Goal: Information Seeking & Learning: Learn about a topic

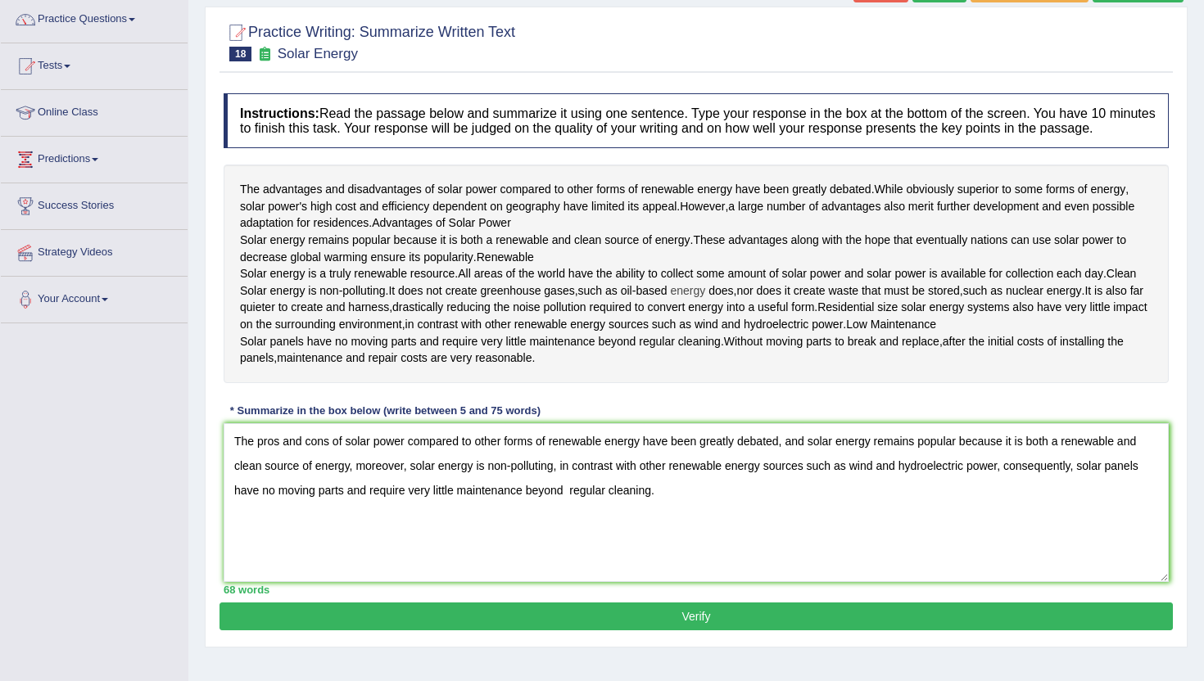
click at [705, 300] on span "energy" at bounding box center [687, 291] width 35 height 17
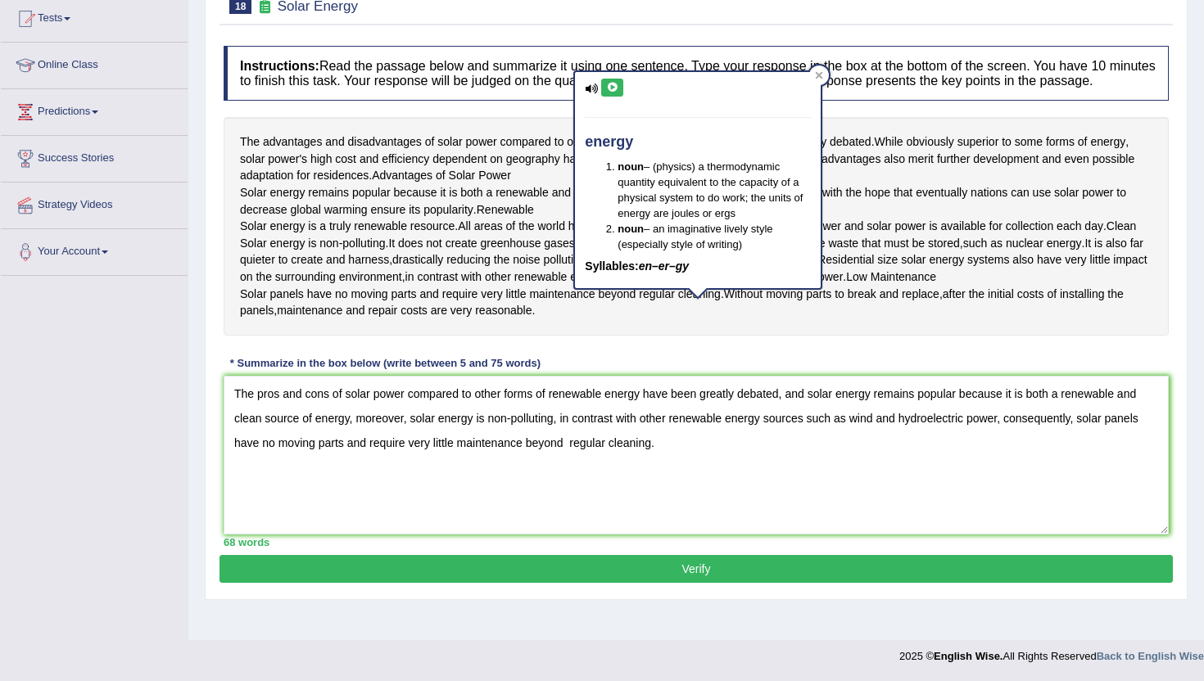
scroll to position [233, 0]
click at [582, 583] on button "Verify" at bounding box center [696, 569] width 953 height 28
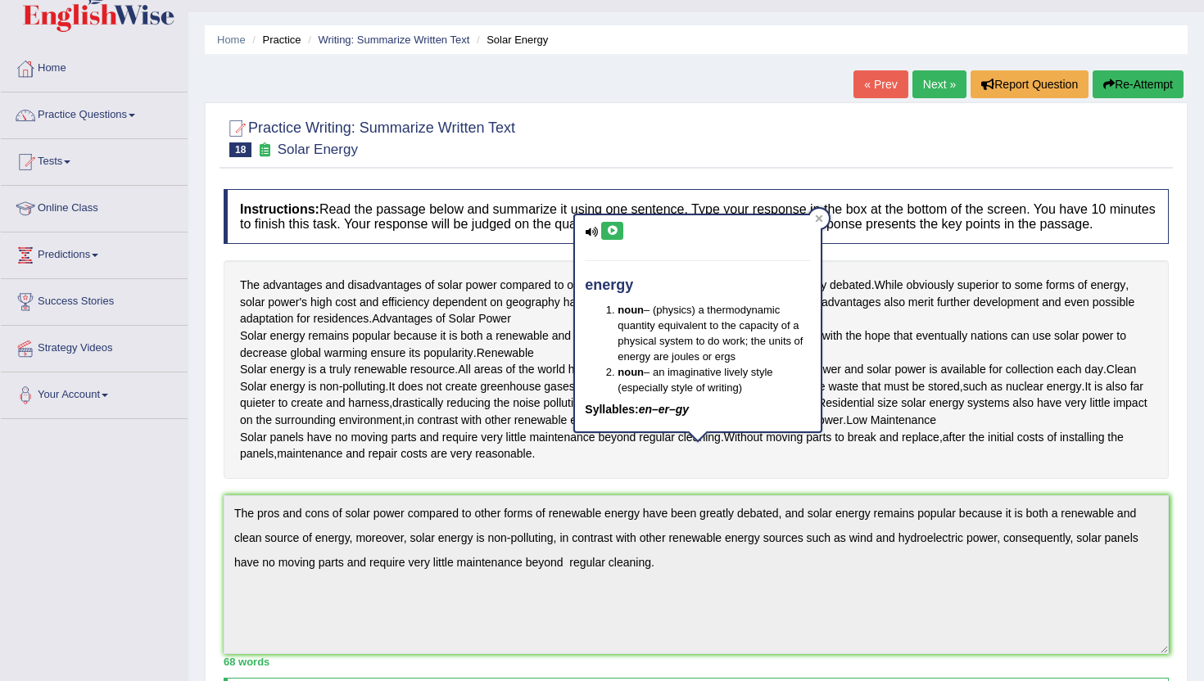
scroll to position [4, 0]
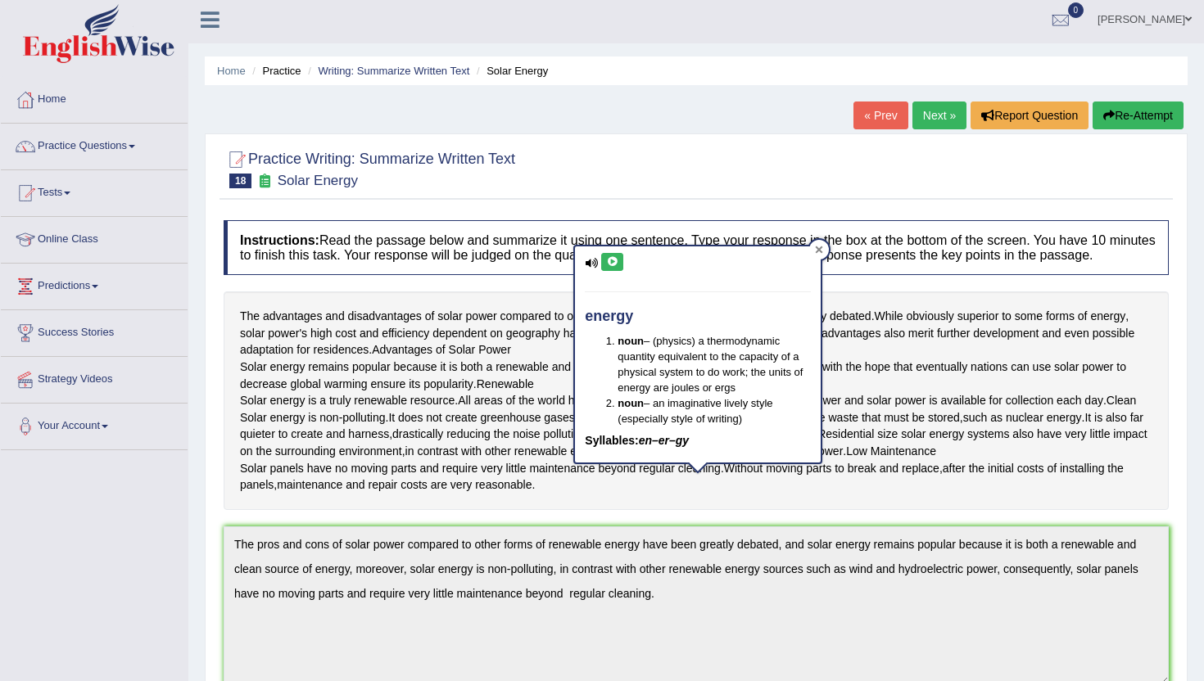
click at [821, 253] on icon at bounding box center [819, 250] width 8 height 8
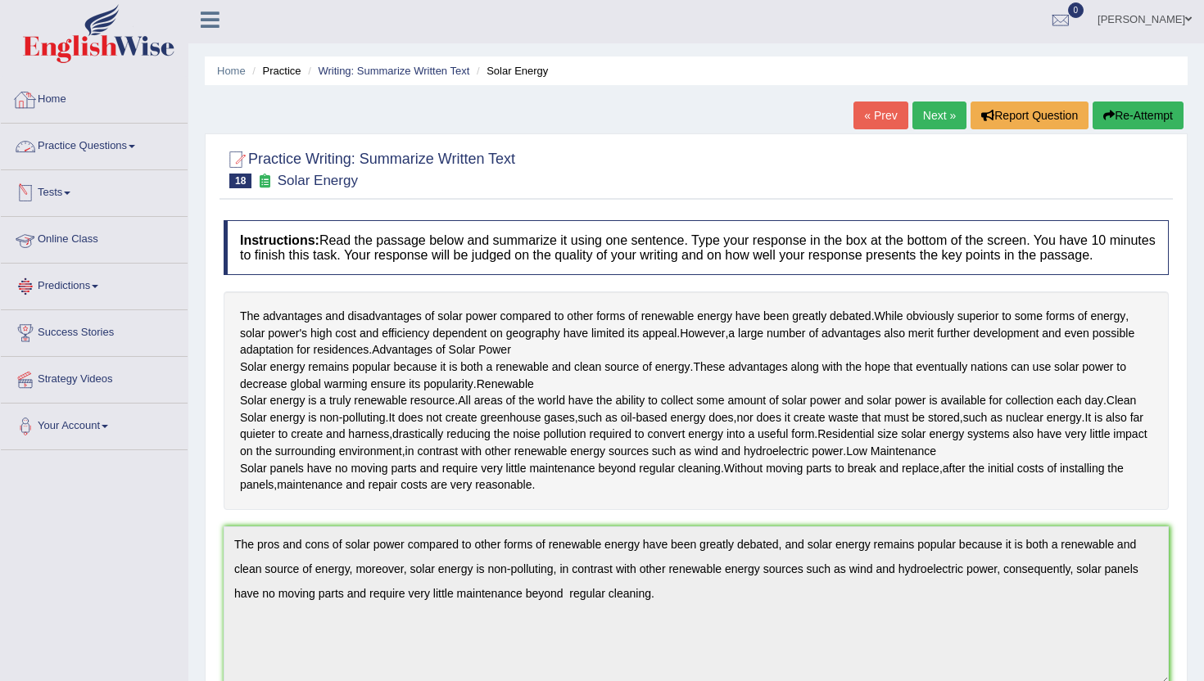
click at [47, 99] on link "Home" at bounding box center [94, 97] width 187 height 41
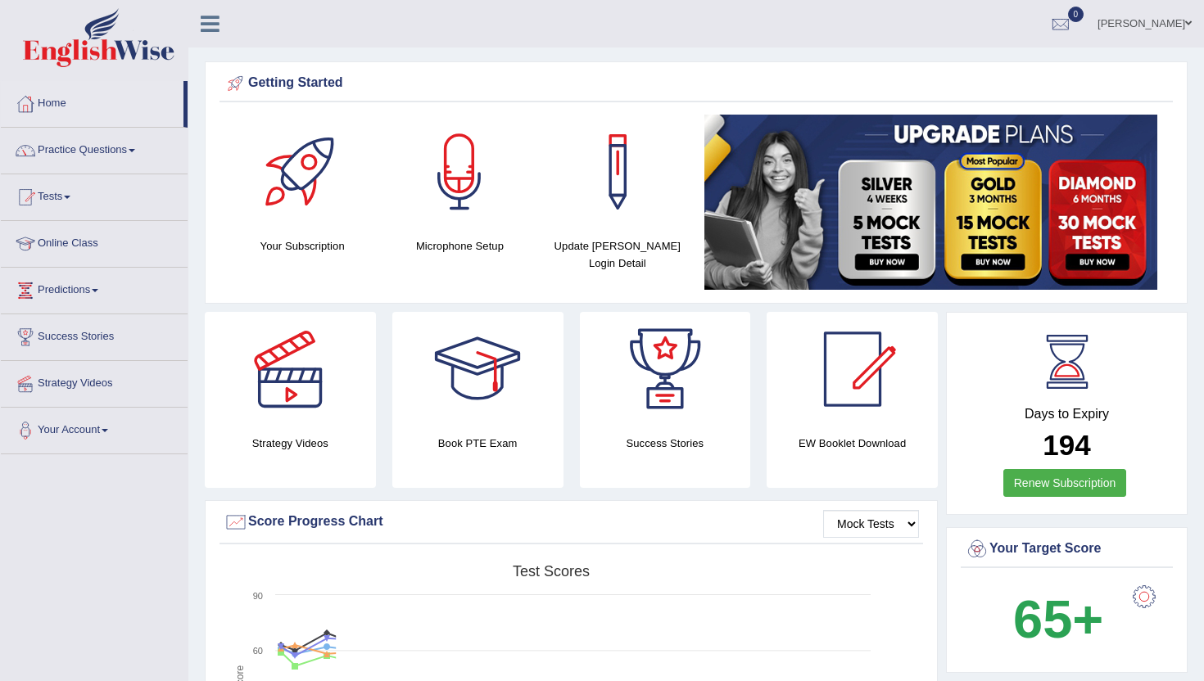
click at [70, 141] on link "Practice Questions" at bounding box center [94, 148] width 187 height 41
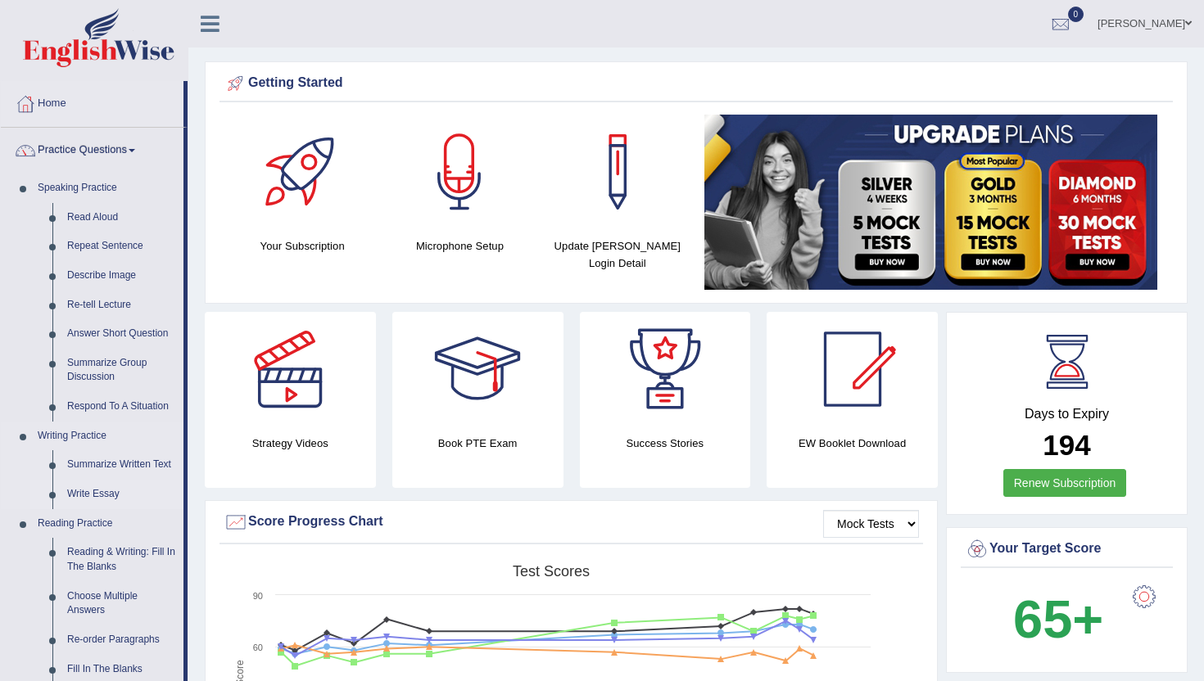
click at [91, 487] on link "Write Essay" at bounding box center [122, 494] width 124 height 29
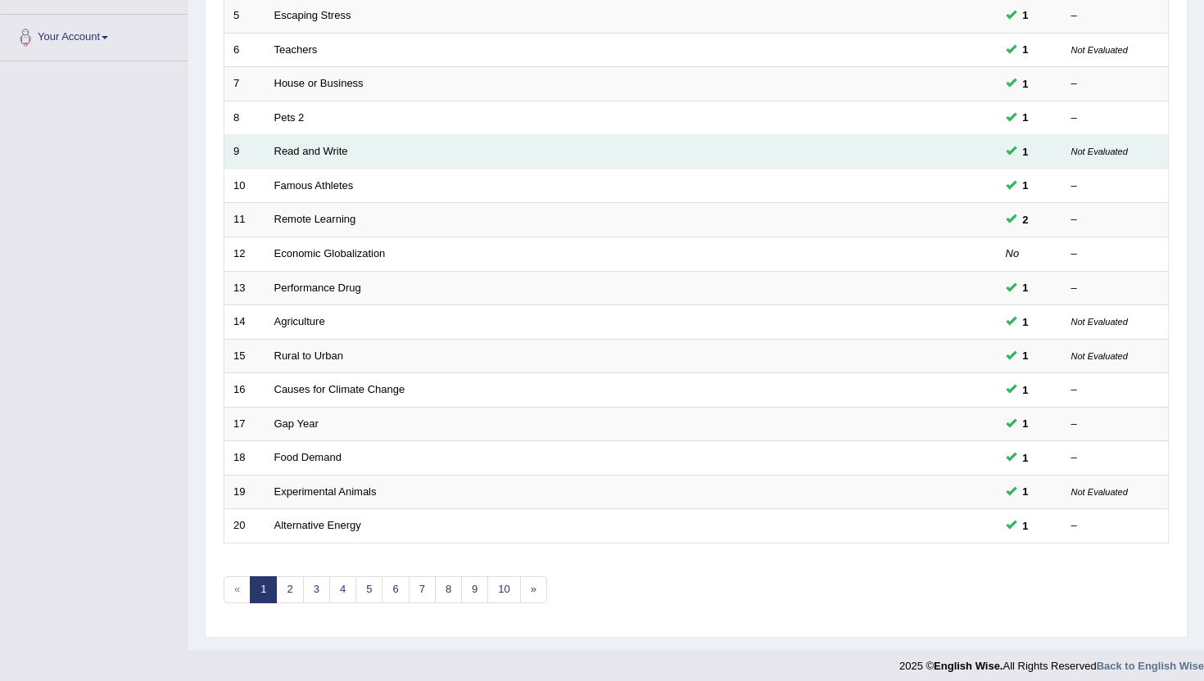
scroll to position [403, 0]
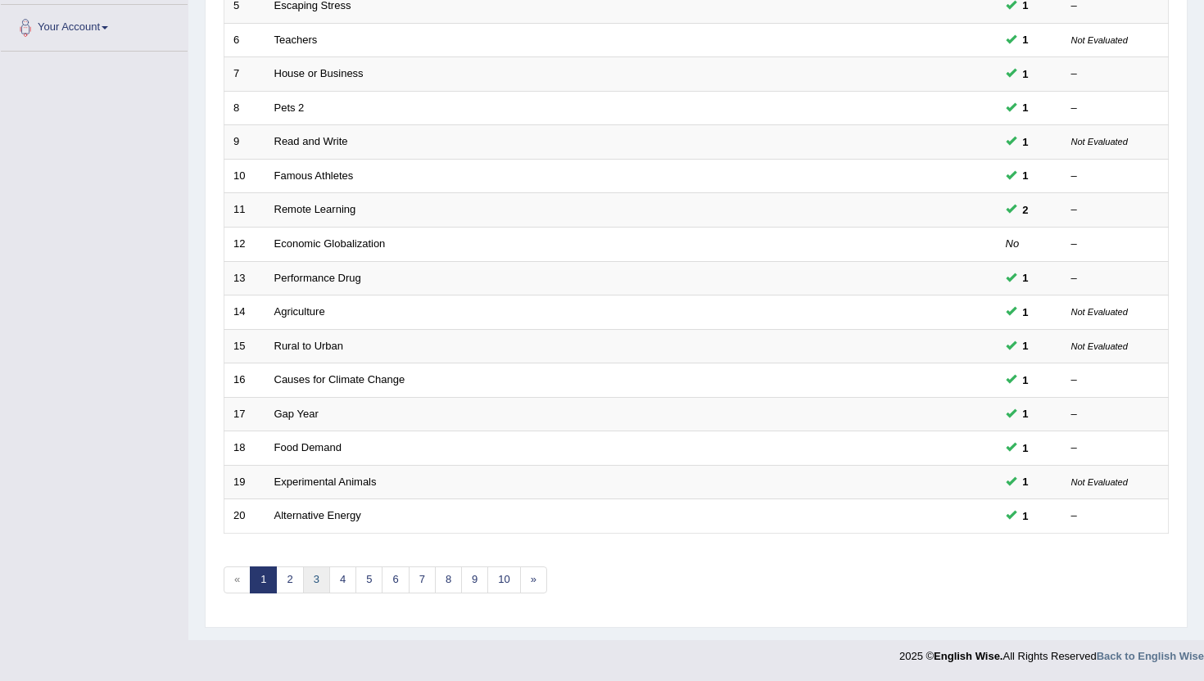
click at [306, 582] on link "3" at bounding box center [316, 580] width 27 height 27
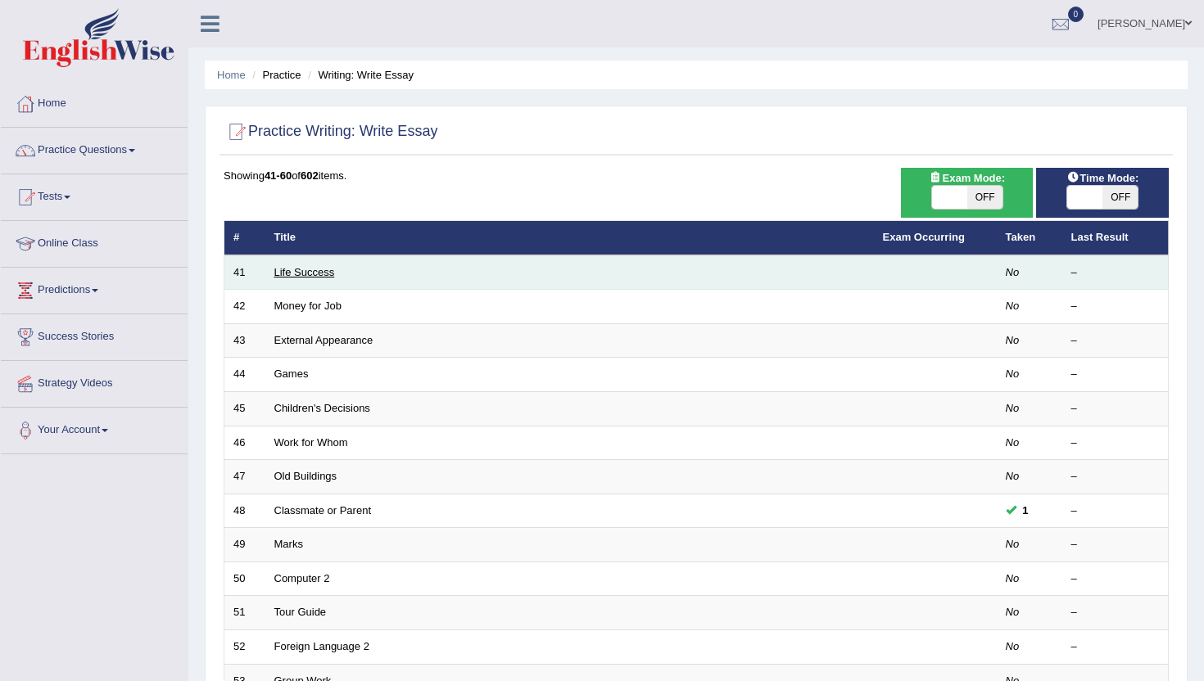
click at [311, 271] on link "Life Success" at bounding box center [304, 272] width 61 height 12
